Goal: Task Accomplishment & Management: Complete application form

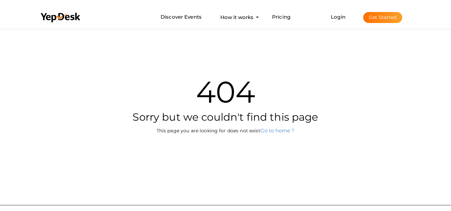
scroll to position [21, 0]
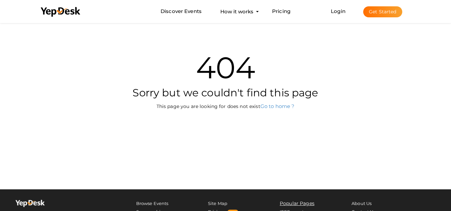
click at [371, 8] on button "Get Started" at bounding box center [382, 11] width 39 height 11
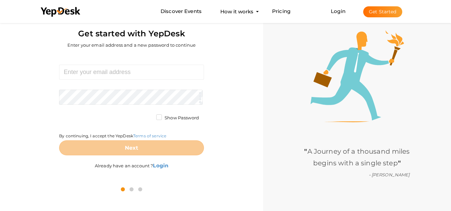
scroll to position [21, 0]
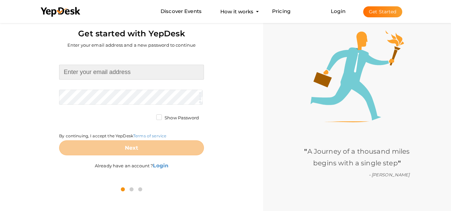
click at [115, 77] on input at bounding box center [131, 72] width 145 height 15
type input "[EMAIL_ADDRESS][DOMAIN_NAME]"
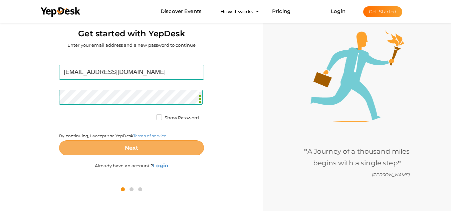
click at [136, 147] on b "Next" at bounding box center [132, 148] width 14 height 6
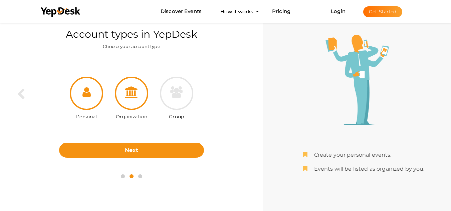
click at [134, 103] on div at bounding box center [131, 93] width 33 height 33
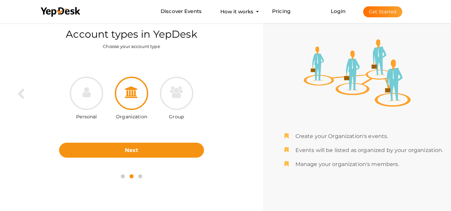
click at [141, 139] on div "Personal Organization Group" at bounding box center [131, 104] width 145 height 77
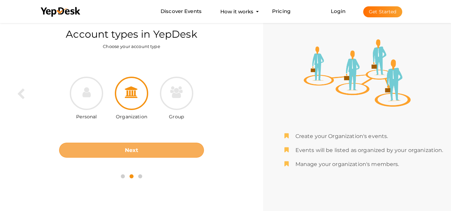
click at [142, 145] on button "Next" at bounding box center [131, 150] width 145 height 15
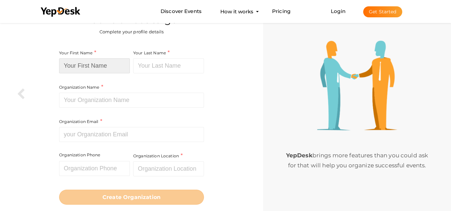
click at [92, 64] on input at bounding box center [94, 65] width 71 height 15
paste input "Industry Leaders Awards"
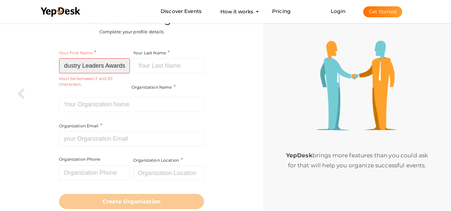
scroll to position [0, 5]
drag, startPoint x: 104, startPoint y: 64, endPoint x: 149, endPoint y: 74, distance: 46.1
click at [149, 74] on div "Your First Name Industry Leaders Awards Required. Must contain letters only. Mu…" at bounding box center [131, 106] width 145 height 114
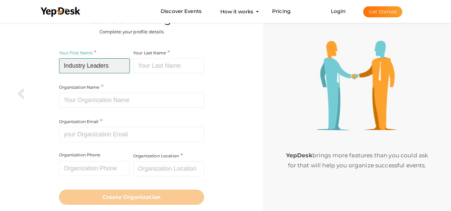
scroll to position [0, 0]
type input "Industry Leaders"
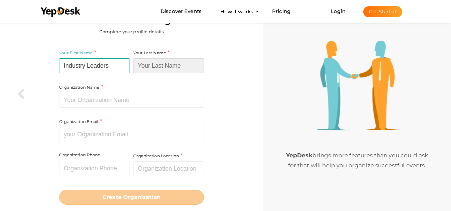
click at [174, 62] on input at bounding box center [168, 65] width 71 height 15
paste input "Awards"
type input "Awards"
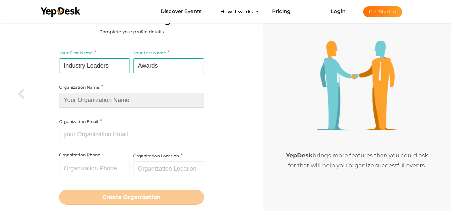
click at [91, 100] on input at bounding box center [131, 100] width 145 height 15
type input "Industry Leaders Awards"
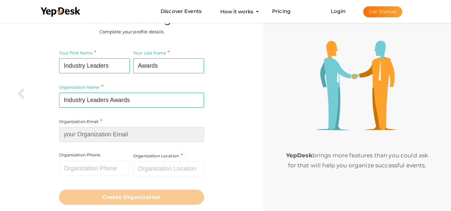
click at [98, 131] on div "Organization Email Required. Invalid email." at bounding box center [131, 130] width 145 height 24
type input "[EMAIL_ADDRESS][DOMAIN_NAME]"
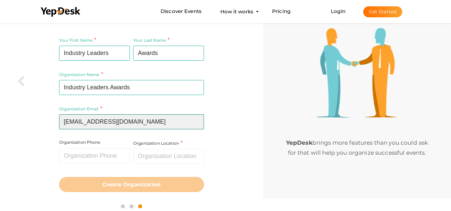
scroll to position [40, 0]
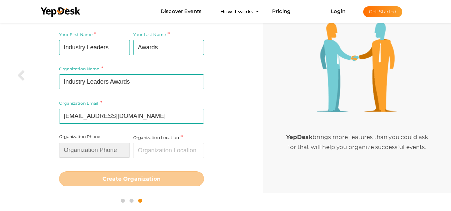
click at [89, 158] on input "text" at bounding box center [94, 150] width 71 height 15
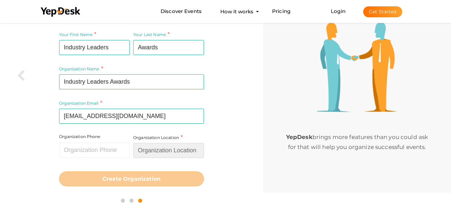
click at [168, 150] on input "text" at bounding box center [168, 150] width 71 height 15
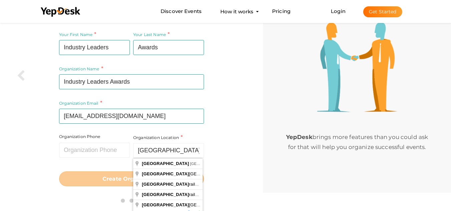
type input "[GEOGRAPHIC_DATA], [GEOGRAPHIC_DATA], [GEOGRAPHIC_DATA]"
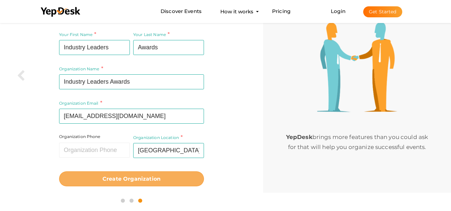
click at [136, 175] on button "Create Organization" at bounding box center [131, 178] width 145 height 15
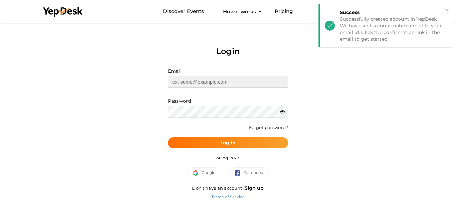
click at [204, 82] on input "text" at bounding box center [228, 82] width 120 height 12
type input "[EMAIL_ADDRESS][DOMAIN_NAME]"
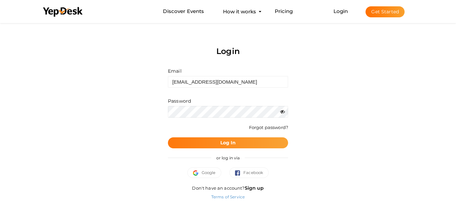
click at [211, 140] on button "Log In" at bounding box center [228, 142] width 120 height 11
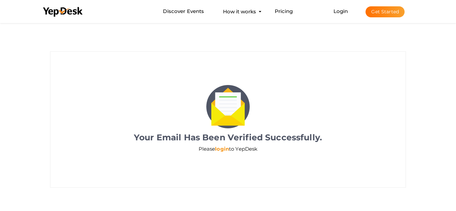
click at [220, 150] on link "login" at bounding box center [222, 149] width 14 height 6
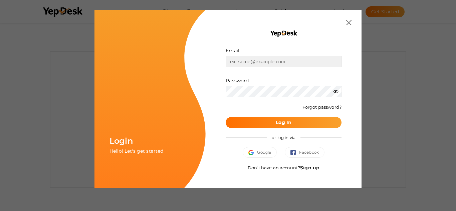
click at [267, 66] on input "text" at bounding box center [283, 62] width 116 height 12
type input "[EMAIL_ADDRESS][DOMAIN_NAME]"
click at [263, 124] on button "Log In" at bounding box center [283, 122] width 116 height 11
click at [162, 94] on div "Login Hello! Let's get started Email industryleadersawards25@gmail.com Invalid …" at bounding box center [227, 99] width 267 height 178
click at [273, 118] on button "Log In" at bounding box center [283, 122] width 116 height 11
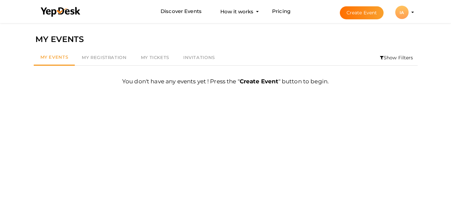
click at [345, 19] on li "Create Event IA IA Industry Leaders Awards [EMAIL_ADDRESS][DOMAIN_NAME] Persona…" at bounding box center [370, 12] width 89 height 24
click at [352, 9] on button "Create Event" at bounding box center [361, 12] width 44 height 13
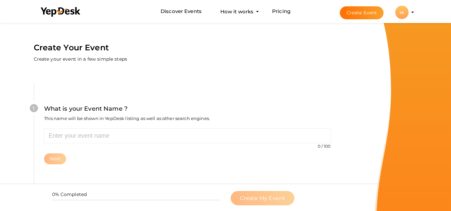
click at [411, 13] on li "Create Event IA IA Industry Leaders Awards industryleadersawards25@gmail.com Pe…" at bounding box center [370, 12] width 89 height 24
click at [406, 13] on div "IA" at bounding box center [401, 12] width 13 height 13
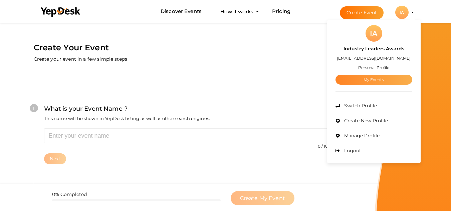
click at [374, 80] on link "My Events" at bounding box center [373, 80] width 77 height 10
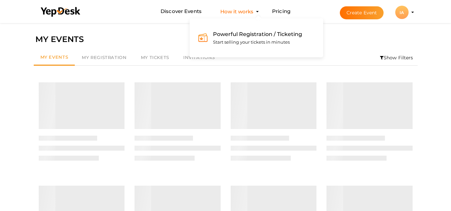
click at [245, 13] on button "How it works Powerful Registration / Ticketing Start selling your tickets in mi…" at bounding box center [236, 11] width 37 height 12
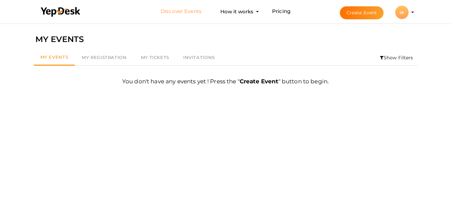
click at [187, 14] on link "Discover Events" at bounding box center [180, 11] width 41 height 12
